Goal: Task Accomplishment & Management: Manage account settings

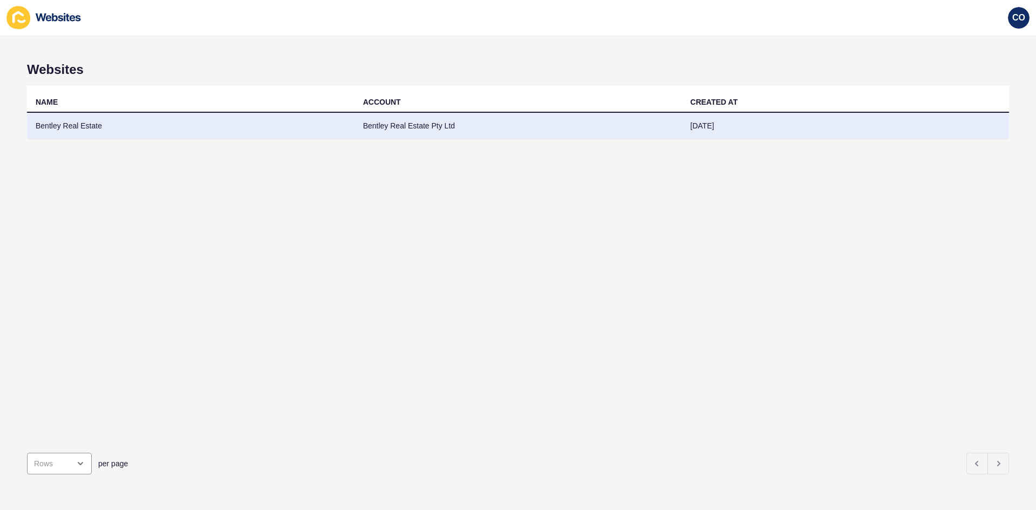
click at [72, 125] on td "Bentley Real Estate" at bounding box center [191, 126] width 328 height 26
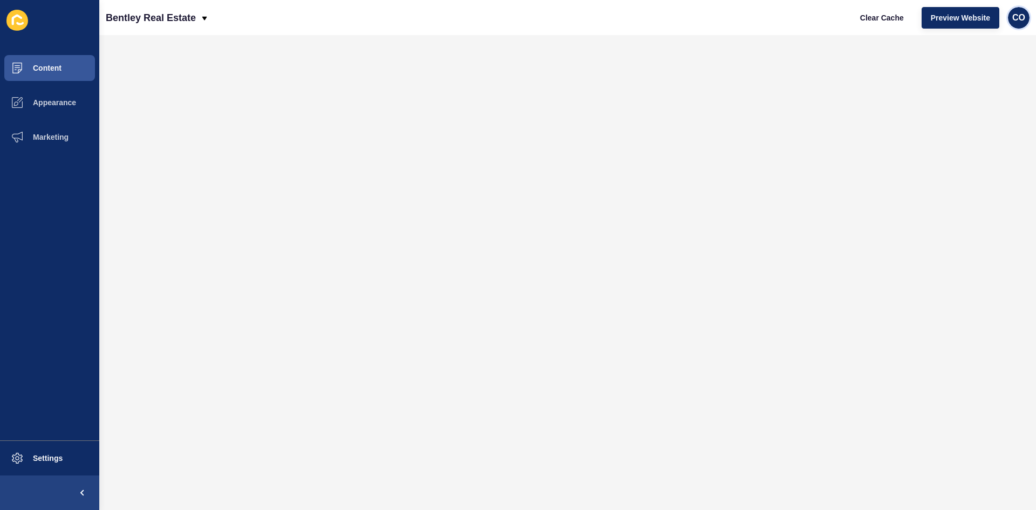
click at [1016, 23] on span "CO" at bounding box center [1019, 17] width 13 height 11
click at [975, 91] on link "Logout" at bounding box center [992, 90] width 79 height 24
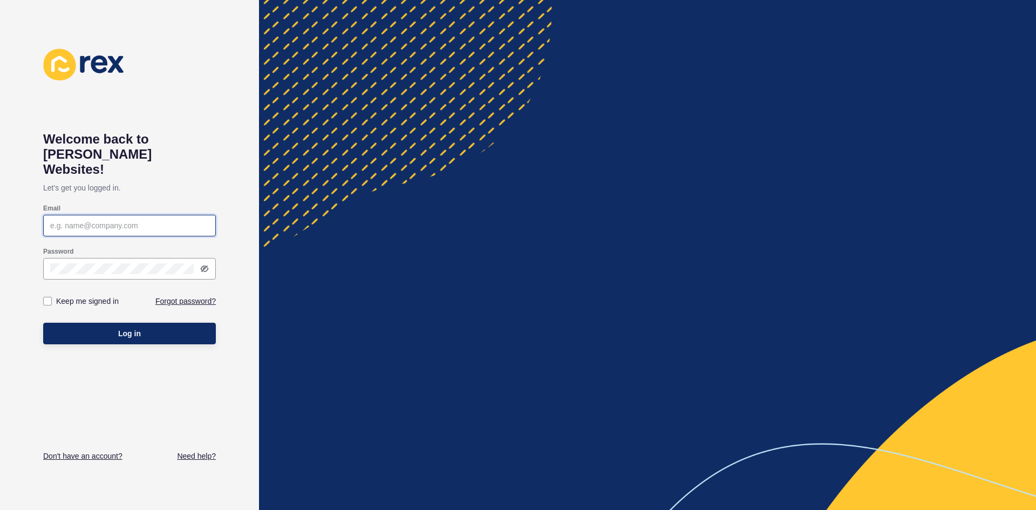
type input "[EMAIL_ADDRESS][PERSON_NAME][DOMAIN_NAME]"
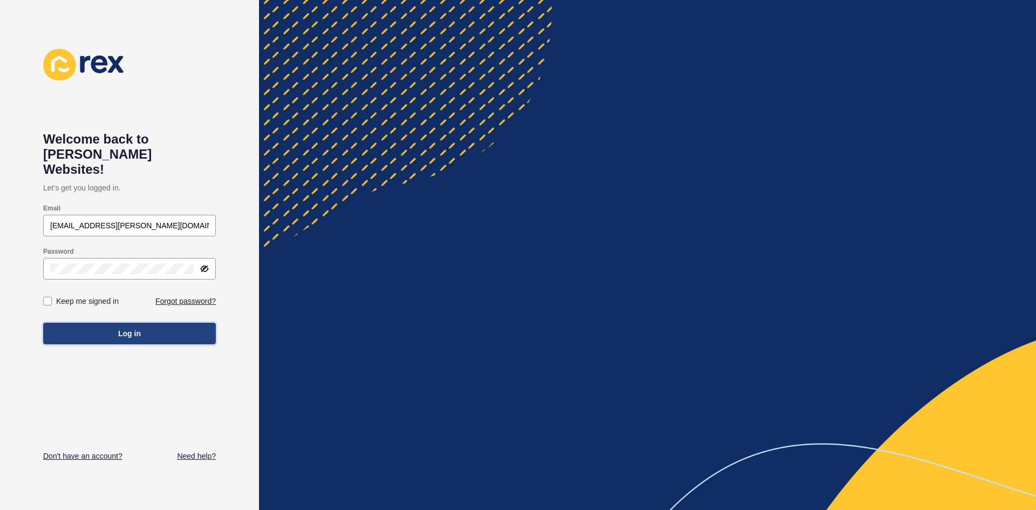
click at [109, 323] on button "Log in" at bounding box center [129, 334] width 173 height 22
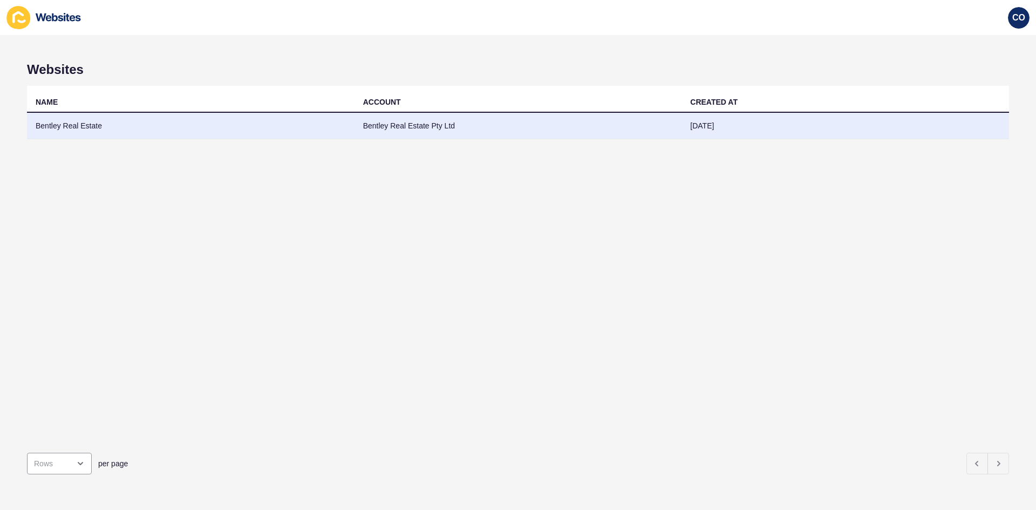
click at [76, 125] on td "Bentley Real Estate" at bounding box center [191, 126] width 328 height 26
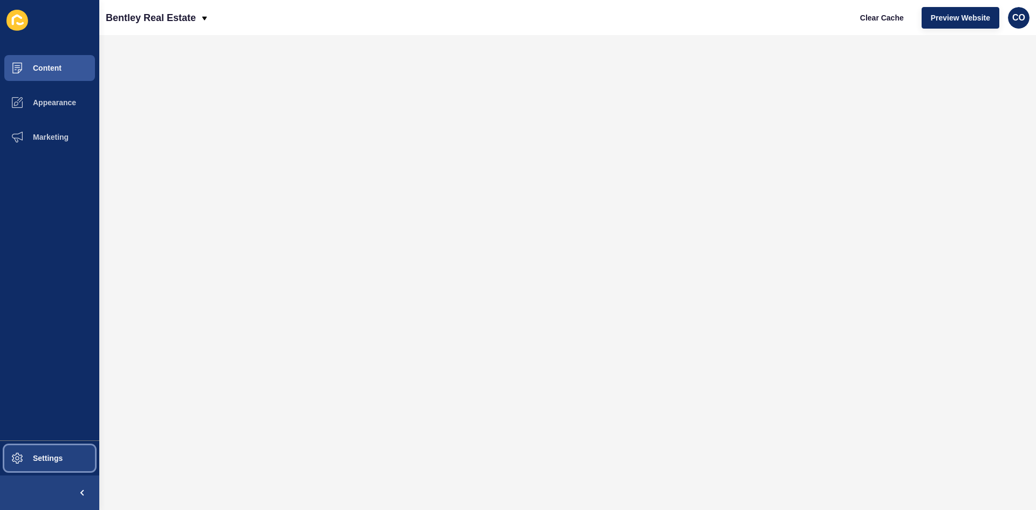
click at [71, 457] on button "Settings" at bounding box center [49, 458] width 99 height 35
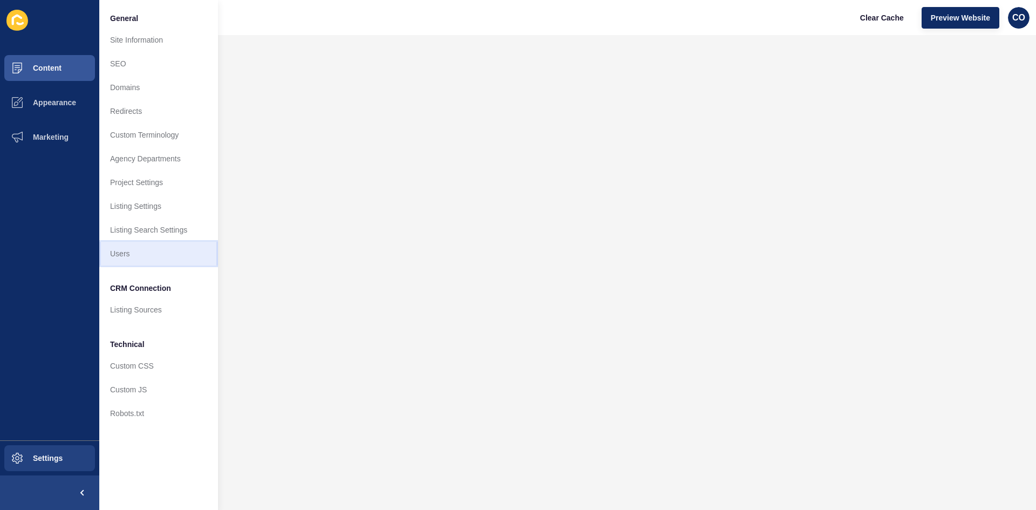
click at [139, 255] on link "Users" at bounding box center [158, 254] width 119 height 24
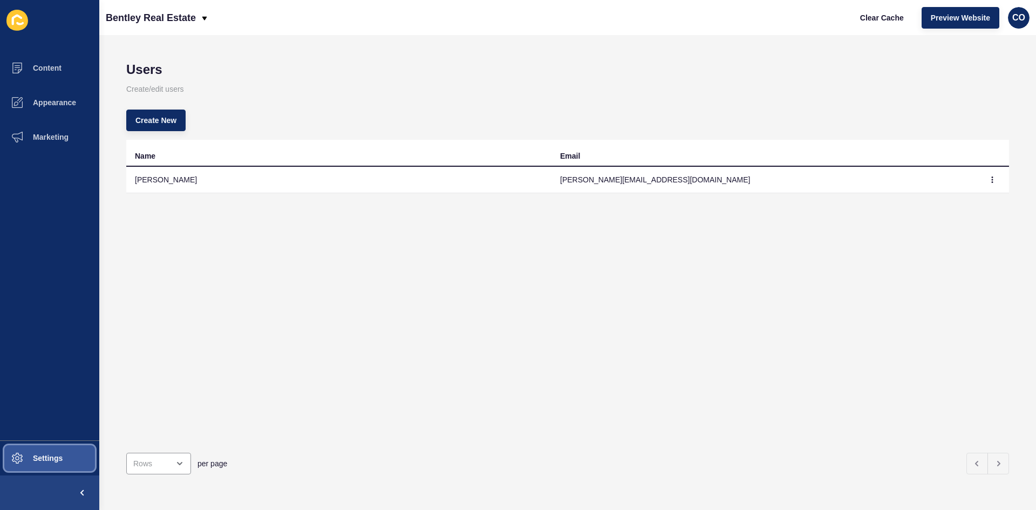
click at [52, 457] on span "Settings" at bounding box center [30, 458] width 64 height 9
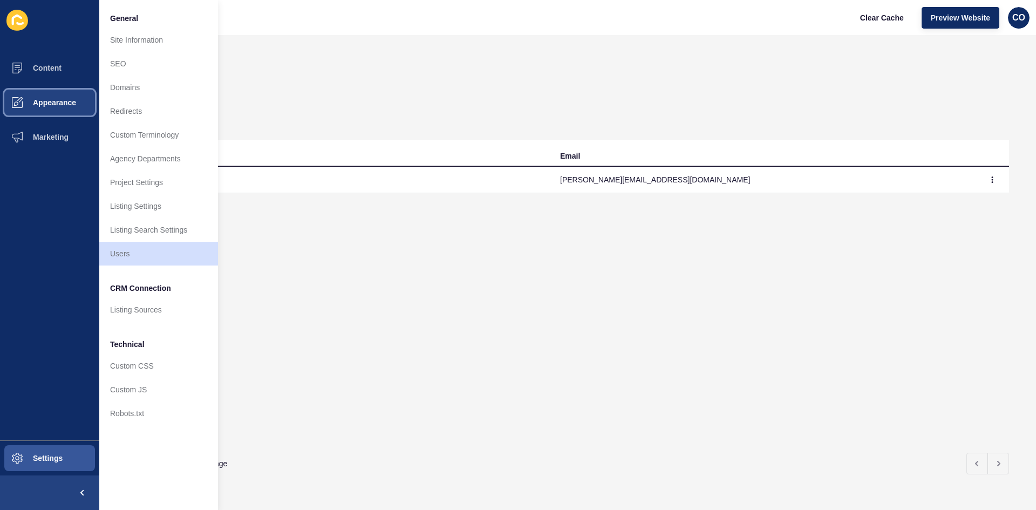
click at [53, 111] on button "Appearance" at bounding box center [49, 102] width 99 height 35
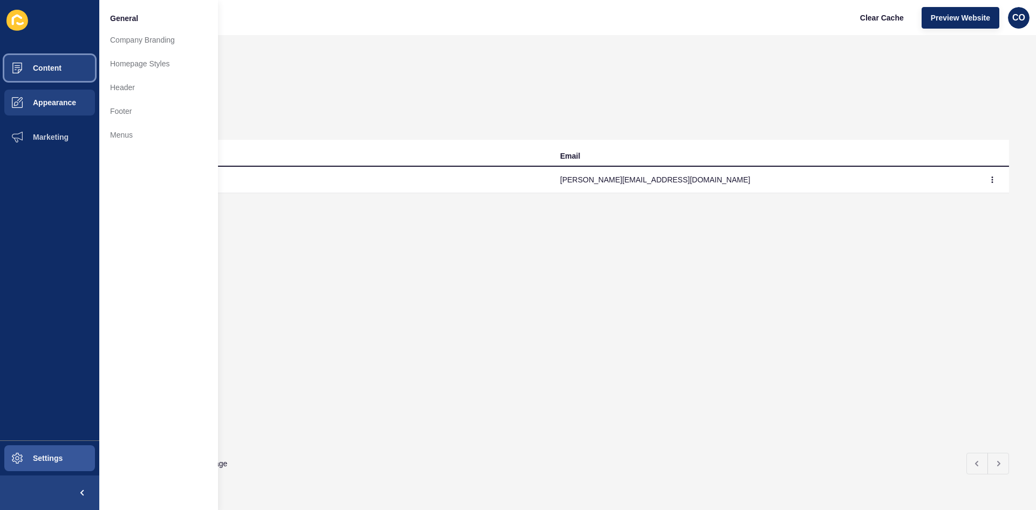
click at [73, 72] on button "Content" at bounding box center [49, 68] width 99 height 35
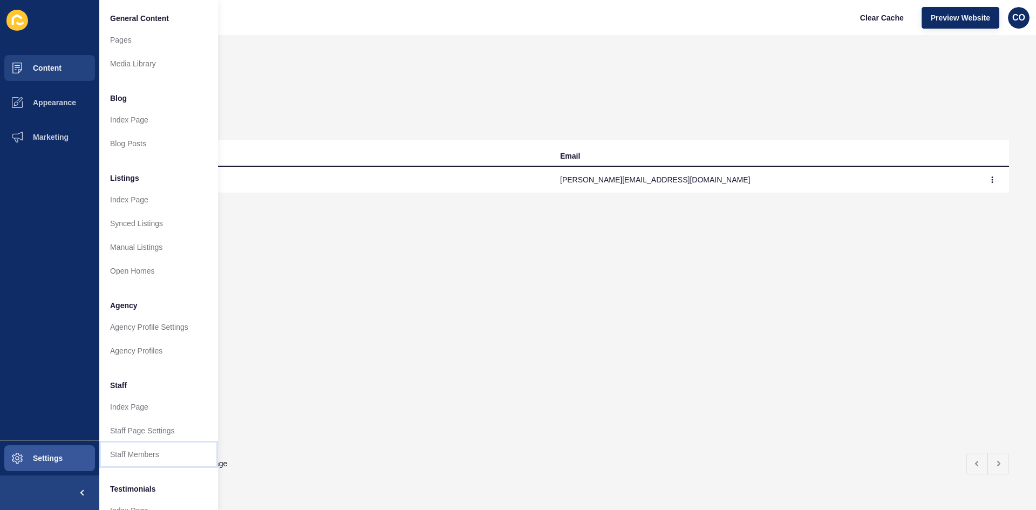
click at [154, 455] on link "Staff Members" at bounding box center [158, 455] width 119 height 24
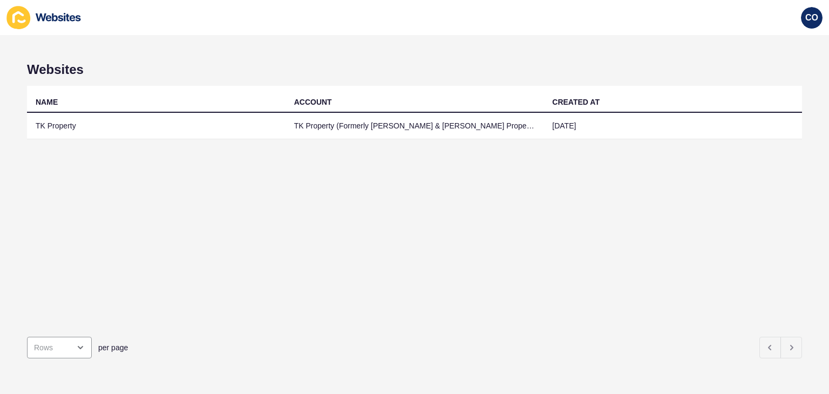
click at [64, 124] on td "TK Property" at bounding box center [156, 126] width 259 height 26
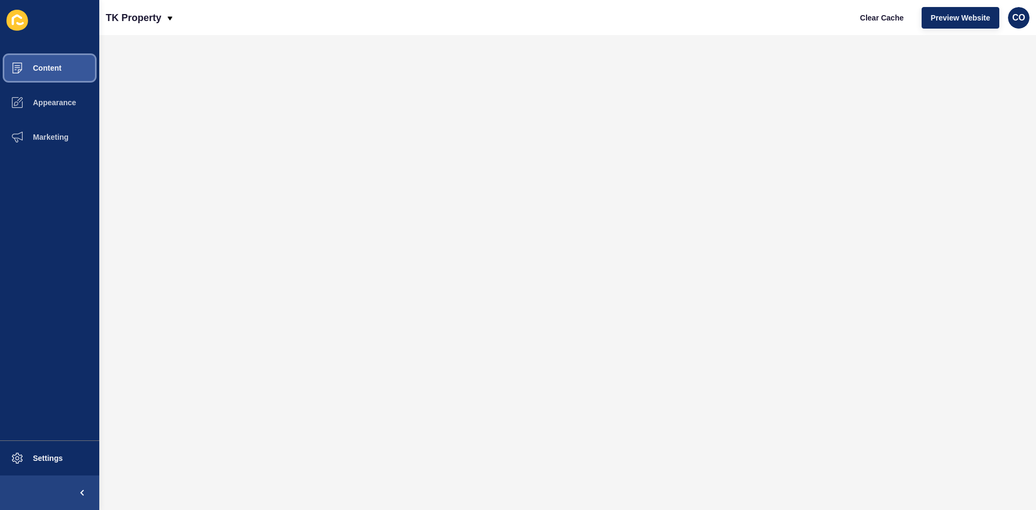
click at [65, 72] on button "Content" at bounding box center [49, 68] width 99 height 35
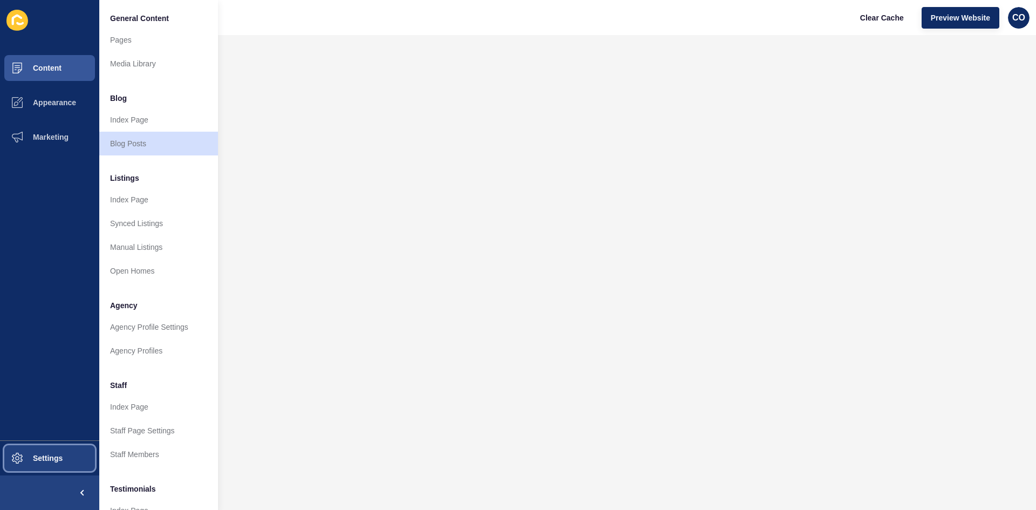
click at [57, 394] on span "Settings" at bounding box center [30, 458] width 64 height 9
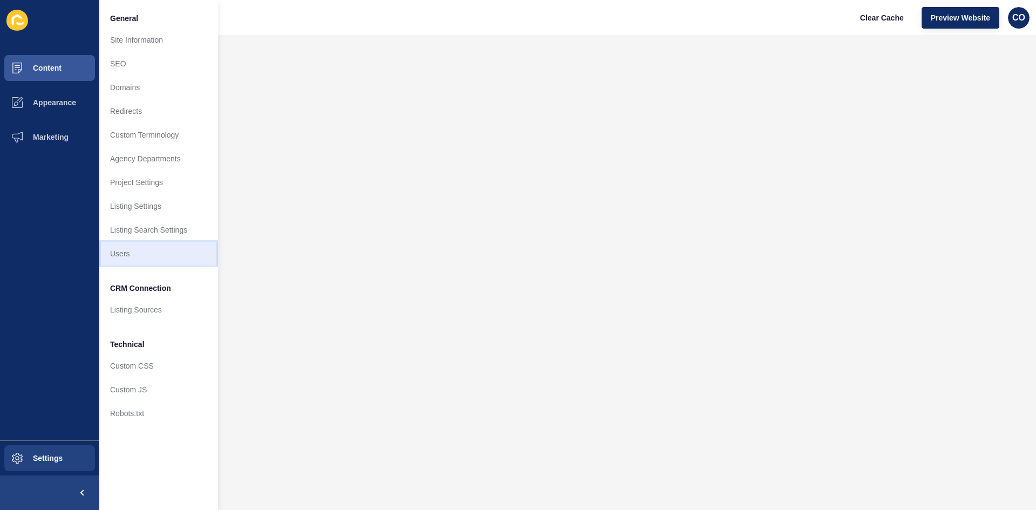
click at [134, 258] on link "Users" at bounding box center [158, 254] width 119 height 24
